Goal: Find specific page/section: Find specific page/section

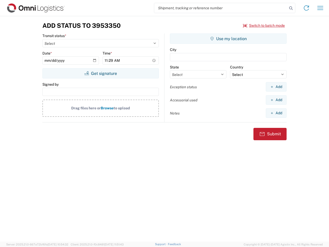
click at [221, 8] on input "search" at bounding box center [220, 8] width 133 height 10
click at [291, 8] on icon at bounding box center [291, 8] width 7 height 7
click at [307, 8] on icon at bounding box center [307, 8] width 8 height 8
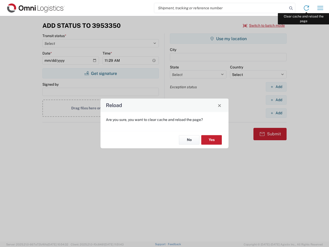
click at [321, 8] on div "Reload Are you sure, you want to clear cache and reload the page? No Yes" at bounding box center [164, 123] width 329 height 247
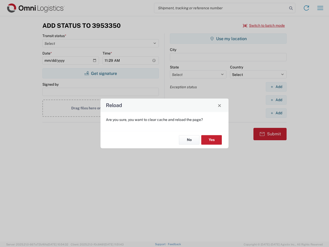
click at [264, 25] on div "Reload Are you sure, you want to clear cache and reload the page? No Yes" at bounding box center [164, 123] width 329 height 247
click at [101, 73] on div "Reload Are you sure, you want to clear cache and reload the page? No Yes" at bounding box center [164, 123] width 329 height 247
click at [228, 39] on div "Reload Are you sure, you want to clear cache and reload the page? No Yes" at bounding box center [164, 123] width 329 height 247
click at [276, 87] on div "Reload Are you sure, you want to clear cache and reload the page? No Yes" at bounding box center [164, 123] width 329 height 247
click at [276, 100] on div "Reload Are you sure, you want to clear cache and reload the page? No Yes" at bounding box center [164, 123] width 329 height 247
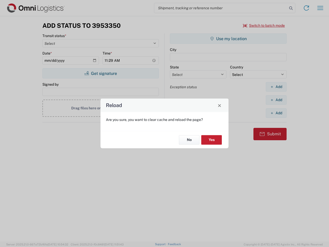
click at [276, 113] on div "Reload Are you sure, you want to clear cache and reload the page? No Yes" at bounding box center [164, 123] width 329 height 247
